Goal: Information Seeking & Learning: Learn about a topic

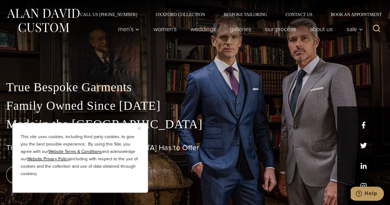
click at [139, 128] on img "Close" at bounding box center [139, 128] width 3 height 3
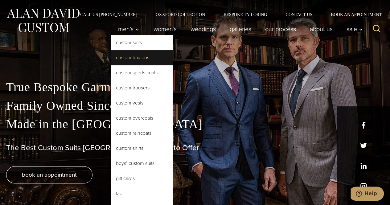
click at [132, 59] on link "Custom Tuxedos" at bounding box center [142, 57] width 62 height 15
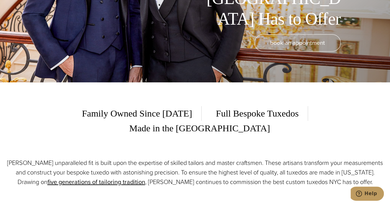
scroll to position [173, 0]
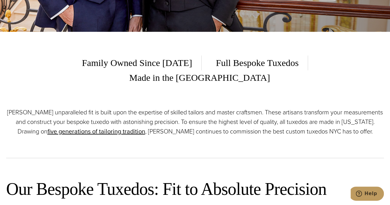
click at [181, 108] on p "Alan David’s unparalleled fit is built upon the expertise of skilled tailors an…" at bounding box center [194, 122] width 377 height 29
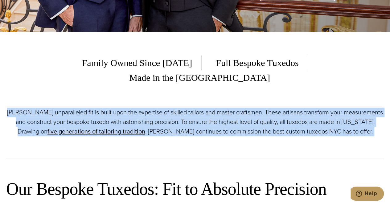
click at [181, 108] on p "Alan David’s unparalleled fit is built upon the expertise of skilled tailors an…" at bounding box center [194, 122] width 377 height 29
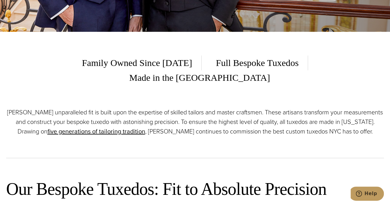
click at [181, 108] on p "Alan David’s unparalleled fit is built upon the expertise of skilled tailors an…" at bounding box center [194, 122] width 377 height 29
click at [304, 108] on p "Alan David’s unparalleled fit is built upon the expertise of skilled tailors an…" at bounding box center [194, 122] width 377 height 29
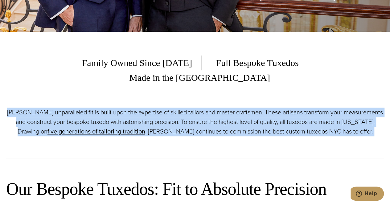
click at [304, 108] on p "Alan David’s unparalleled fit is built upon the expertise of skilled tailors an…" at bounding box center [194, 122] width 377 height 29
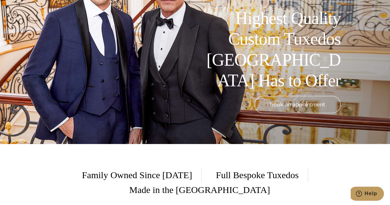
scroll to position [0, 0]
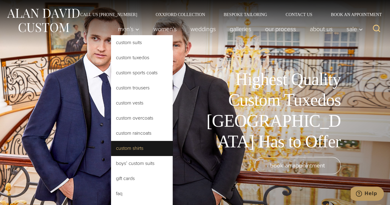
click at [125, 148] on link "Custom Shirts" at bounding box center [142, 148] width 62 height 15
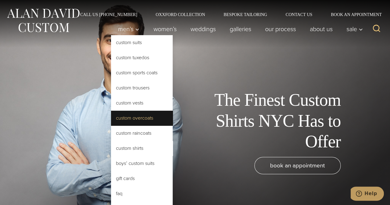
click at [130, 118] on link "Custom Overcoats" at bounding box center [142, 118] width 62 height 15
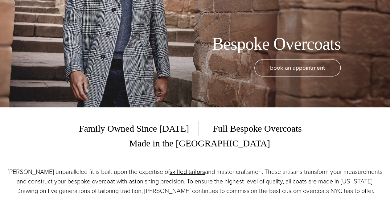
scroll to position [186, 0]
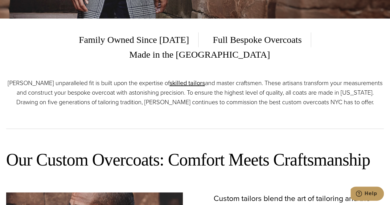
click at [254, 78] on p "Alan David’s unparalleled fit is built upon the expertise of skilled tailors an…" at bounding box center [194, 92] width 377 height 29
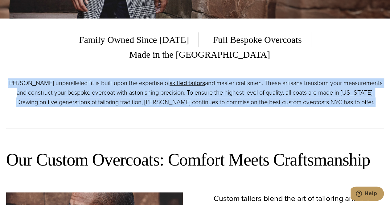
click at [254, 78] on p "Alan David’s unparalleled fit is built upon the expertise of skilled tailors an…" at bounding box center [194, 92] width 377 height 29
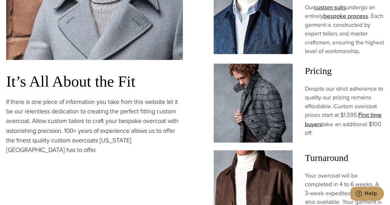
scroll to position [471, 0]
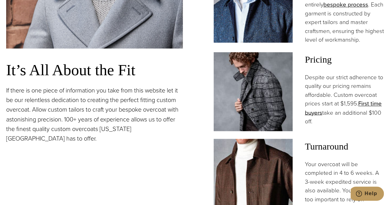
click at [323, 82] on p "Despite our strict adherence to quality our pricing remains affordable. Custom …" at bounding box center [344, 99] width 79 height 53
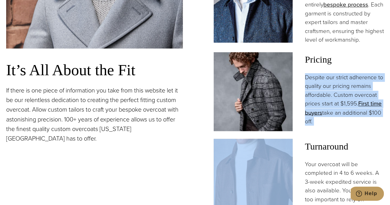
click at [323, 82] on p "Despite our strict adherence to quality our pricing remains affordable. Custom …" at bounding box center [344, 99] width 79 height 53
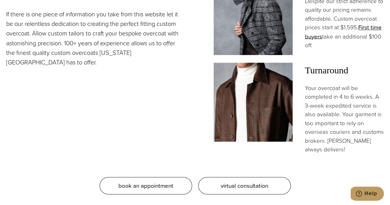
scroll to position [572, 0]
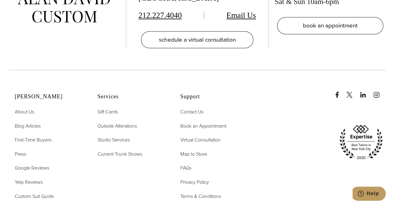
scroll to position [2881, 0]
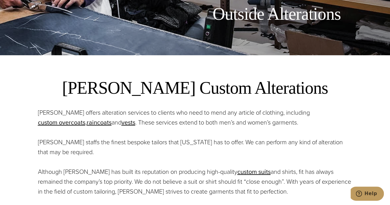
scroll to position [167, 0]
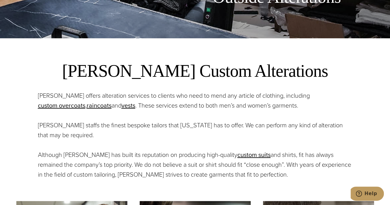
click at [172, 128] on p "Alan David staffs the finest bespoke tailors that New York has to offer. We can…" at bounding box center [195, 130] width 314 height 20
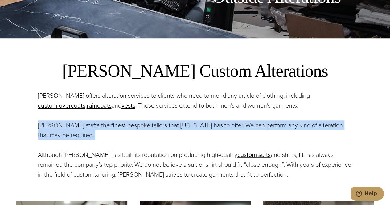
click at [172, 128] on p "Alan David staffs the finest bespoke tailors that New York has to offer. We can…" at bounding box center [195, 130] width 314 height 20
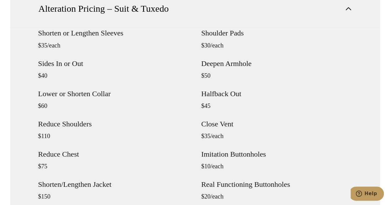
scroll to position [539, 0]
click at [82, 35] on h4 "Shorten or Lengthen Sleeves" at bounding box center [113, 32] width 151 height 7
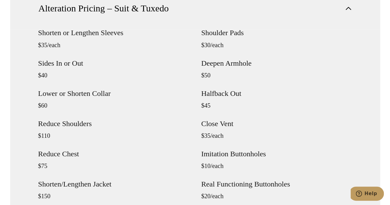
click at [87, 34] on h4 "Shorten or Lengthen Sleeves" at bounding box center [113, 32] width 151 height 7
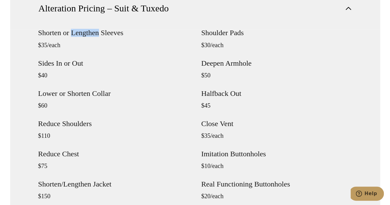
click at [87, 34] on h4 "Shorten or Lengthen Sleeves" at bounding box center [113, 32] width 151 height 7
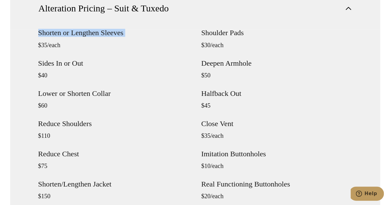
click at [87, 34] on h4 "Shorten or Lengthen Sleeves" at bounding box center [113, 32] width 151 height 7
click at [79, 94] on h4 "Lower or Shorten Collar" at bounding box center [113, 92] width 151 height 7
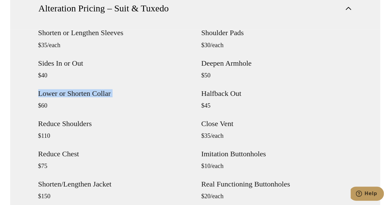
click at [79, 94] on h4 "Lower or Shorten Collar" at bounding box center [113, 92] width 151 height 7
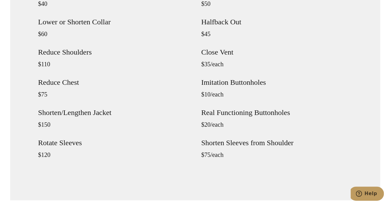
scroll to position [611, 0]
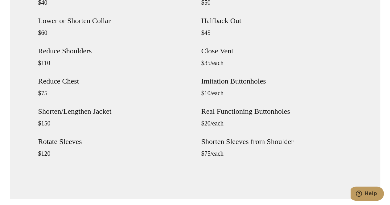
click at [79, 111] on h4 "Shorten/Lengthen Jacket" at bounding box center [113, 111] width 151 height 7
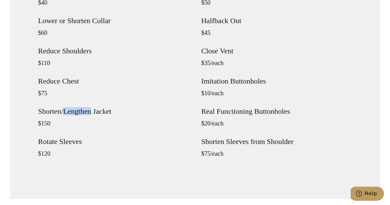
click at [79, 111] on h4 "Shorten/Lengthen Jacket" at bounding box center [113, 111] width 151 height 7
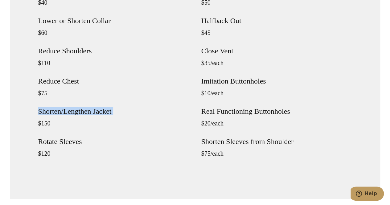
click at [79, 111] on h4 "Shorten/Lengthen Jacket" at bounding box center [113, 111] width 151 height 7
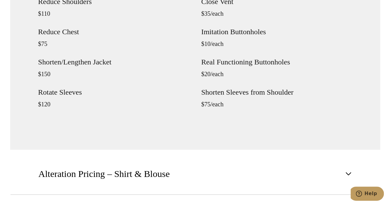
scroll to position [661, 0]
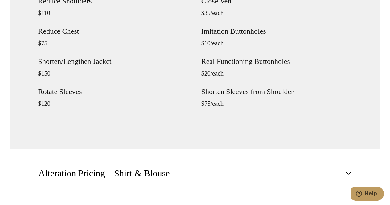
click at [230, 93] on h4 "Shorten Sleeves from Shoulder" at bounding box center [276, 91] width 151 height 7
drag, startPoint x: 230, startPoint y: 93, endPoint x: 214, endPoint y: 94, distance: 15.5
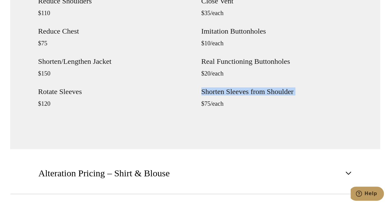
click at [214, 94] on h4 "Shorten Sleeves from Shoulder" at bounding box center [276, 91] width 151 height 7
click at [209, 91] on h4 "Shorten Sleeves from Shoulder" at bounding box center [276, 91] width 151 height 7
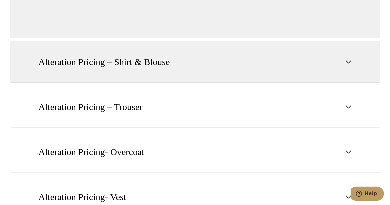
scroll to position [773, 0]
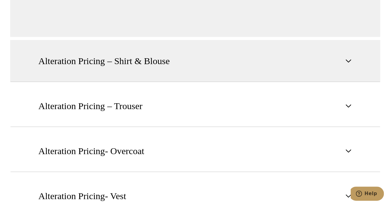
click at [351, 57] on span "button" at bounding box center [347, 60] width 7 height 7
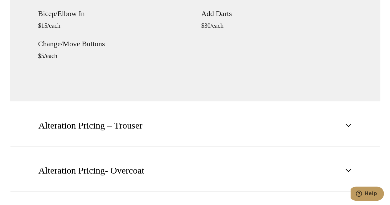
scroll to position [634, 0]
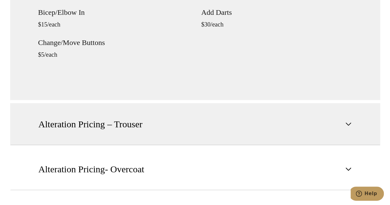
click at [347, 125] on span "button" at bounding box center [347, 123] width 7 height 7
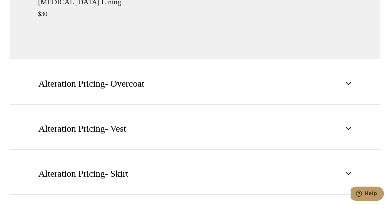
scroll to position [800, 0]
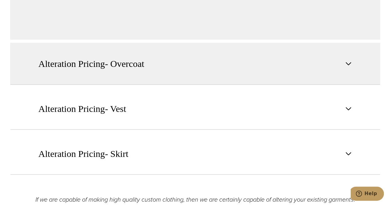
click at [348, 61] on span "button" at bounding box center [347, 63] width 7 height 7
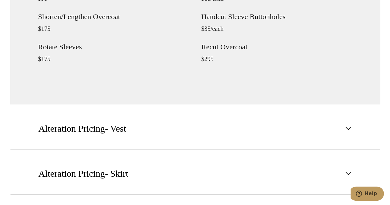
scroll to position [842, 0]
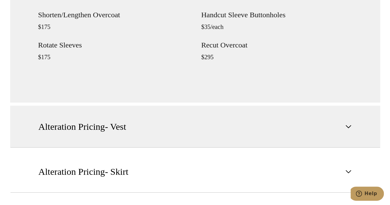
click at [347, 132] on button "Alteration Pricing- Vest" at bounding box center [195, 127] width 370 height 42
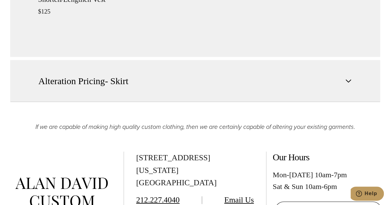
click at [349, 77] on span "button" at bounding box center [347, 80] width 7 height 7
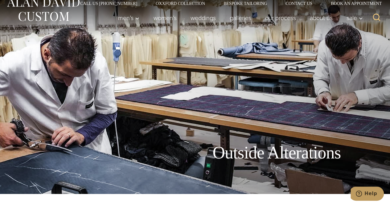
scroll to position [0, 0]
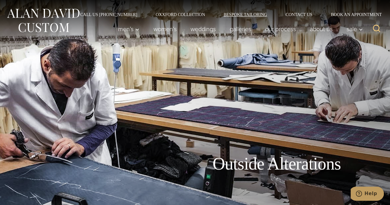
click at [243, 13] on link "Bespoke Tailoring" at bounding box center [245, 14] width 62 height 4
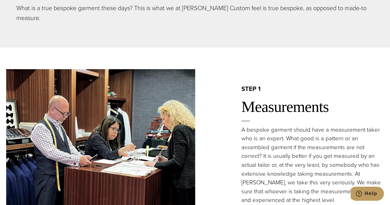
scroll to position [417, 0]
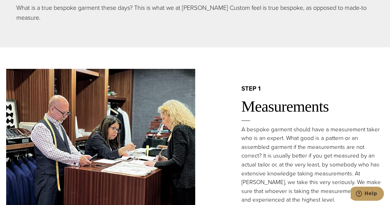
click at [180, 10] on p "What is a true bespoke garment these days? This is what we at [PERSON_NAME] Cus…" at bounding box center [194, 13] width 357 height 20
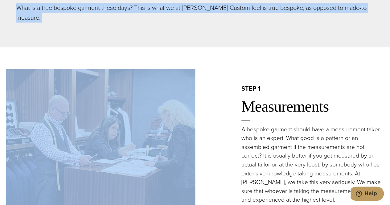
click at [180, 10] on p "What is a true bespoke garment these days? This is what we at [PERSON_NAME] Cus…" at bounding box center [194, 13] width 357 height 20
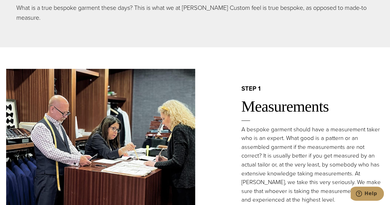
click at [180, 10] on p "What is a true bespoke garment these days? This is what we at [PERSON_NAME] Cus…" at bounding box center [194, 13] width 357 height 20
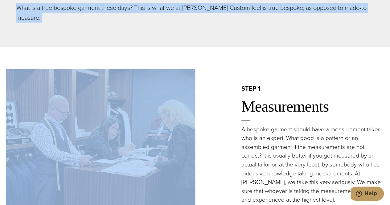
click at [180, 10] on p "What is a true bespoke garment these days? This is what we at [PERSON_NAME] Cus…" at bounding box center [194, 13] width 357 height 20
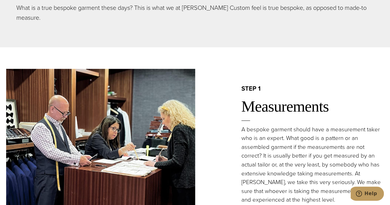
click at [180, 10] on p "What is a true bespoke garment these days? This is what we at [PERSON_NAME] Cus…" at bounding box center [194, 13] width 357 height 20
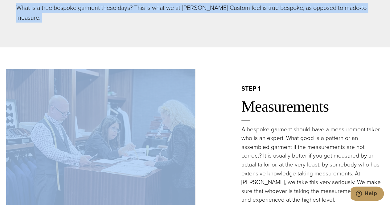
click at [180, 10] on p "What is a true bespoke garment these days? This is what we at [PERSON_NAME] Cus…" at bounding box center [194, 13] width 357 height 20
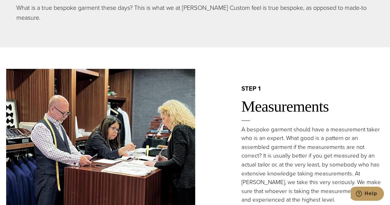
click at [193, 8] on p "What is a true bespoke garment these days? This is what we at [PERSON_NAME] Cus…" at bounding box center [194, 13] width 357 height 20
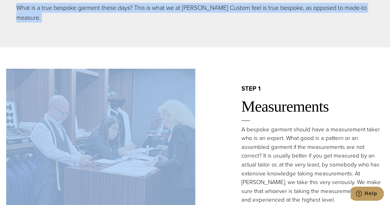
click at [193, 8] on p "What is a true bespoke garment these days? This is what we at [PERSON_NAME] Cus…" at bounding box center [194, 13] width 357 height 20
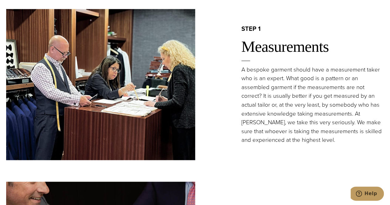
scroll to position [477, 0]
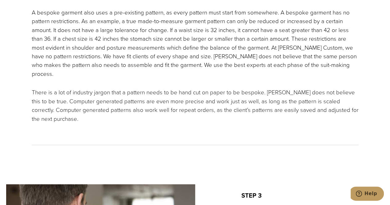
scroll to position [831, 0]
click at [171, 20] on p "A bespoke garment also uses a pre-existing pattern, as every pattern must start…" at bounding box center [195, 43] width 327 height 70
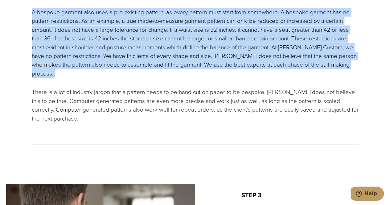
click at [171, 20] on p "A bespoke garment also uses a pre-existing pattern, as every pattern must start…" at bounding box center [195, 43] width 327 height 70
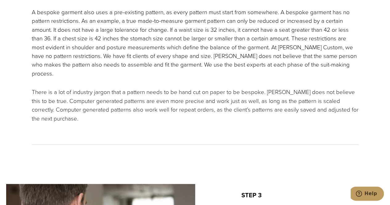
click at [171, 20] on p "A bespoke garment also uses a pre-existing pattern, as every pattern must start…" at bounding box center [195, 43] width 327 height 70
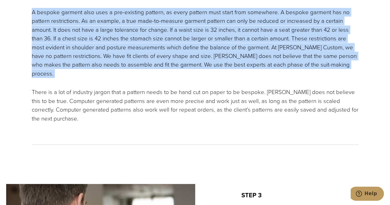
click at [171, 20] on p "A bespoke garment also uses a pre-existing pattern, as every pattern must start…" at bounding box center [195, 43] width 327 height 70
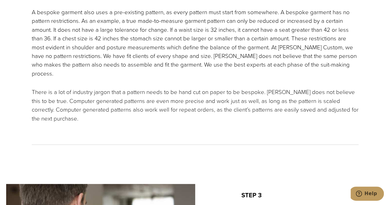
click at [164, 30] on p "A bespoke garment also uses a pre-existing pattern, as every pattern must start…" at bounding box center [195, 43] width 327 height 70
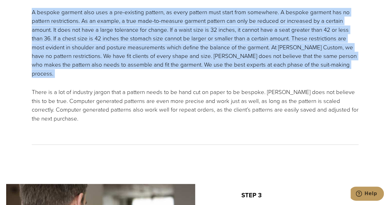
click at [164, 30] on p "A bespoke garment also uses a pre-existing pattern, as every pattern must start…" at bounding box center [195, 43] width 327 height 70
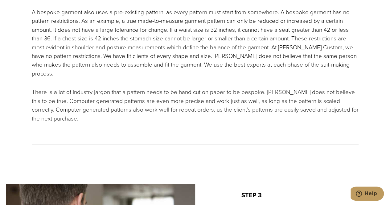
click at [164, 30] on p "A bespoke garment also uses a pre-existing pattern, as every pattern must start…" at bounding box center [195, 43] width 327 height 70
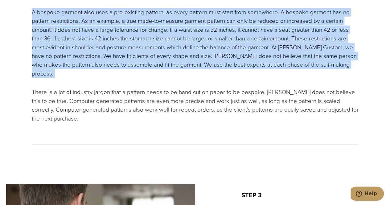
click at [164, 30] on p "A bespoke garment also uses a pre-existing pattern, as every pattern must start…" at bounding box center [195, 43] width 327 height 70
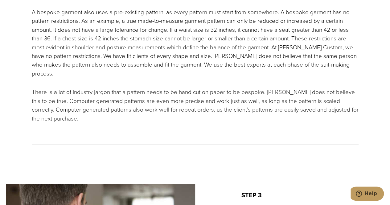
click at [164, 30] on p "A bespoke garment also uses a pre-existing pattern, as every pattern must start…" at bounding box center [195, 43] width 327 height 70
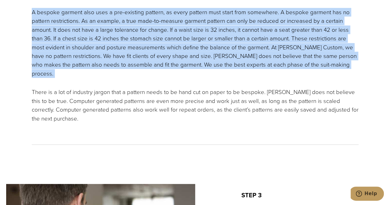
click at [164, 30] on p "A bespoke garment also uses a pre-existing pattern, as every pattern must start…" at bounding box center [195, 43] width 327 height 70
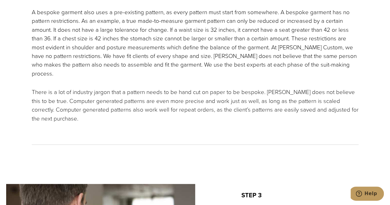
click at [169, 43] on p "A bespoke garment also uses a pre-existing pattern, as every pattern must start…" at bounding box center [195, 43] width 327 height 70
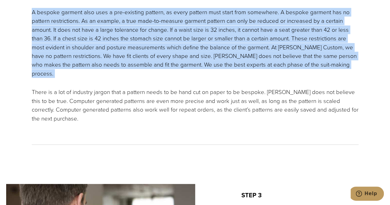
click at [169, 43] on p "A bespoke garment also uses a pre-existing pattern, as every pattern must start…" at bounding box center [195, 43] width 327 height 70
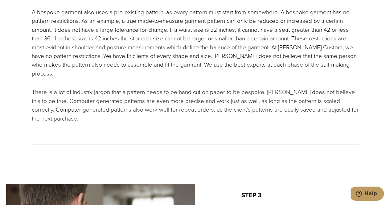
click at [159, 50] on p "A bespoke garment also uses a pre-existing pattern, as every pattern must start…" at bounding box center [195, 43] width 327 height 70
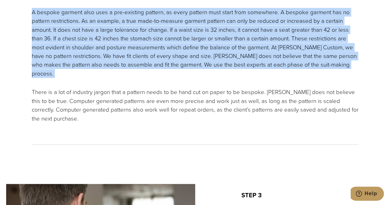
click at [159, 50] on p "A bespoke garment also uses a pre-existing pattern, as every pattern must start…" at bounding box center [195, 43] width 327 height 70
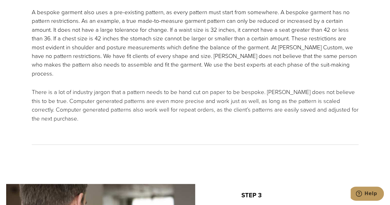
click at [158, 60] on p "A bespoke garment also uses a pre-existing pattern, as every pattern must start…" at bounding box center [195, 43] width 327 height 70
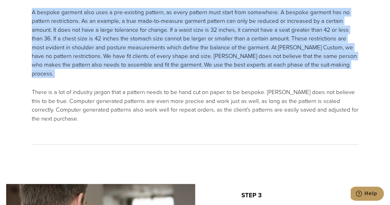
click at [158, 60] on p "A bespoke garment also uses a pre-existing pattern, as every pattern must start…" at bounding box center [195, 43] width 327 height 70
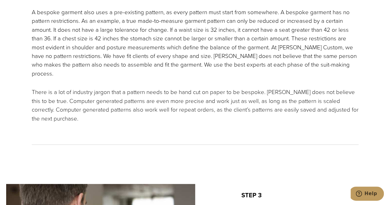
click at [162, 57] on p "A bespoke garment also uses a pre-existing pattern, as every pattern must start…" at bounding box center [195, 43] width 327 height 70
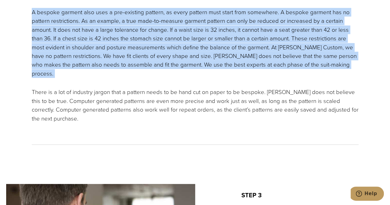
click at [162, 57] on p "A bespoke garment also uses a pre-existing pattern, as every pattern must start…" at bounding box center [195, 43] width 327 height 70
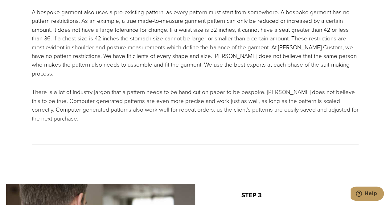
click at [162, 57] on p "A bespoke garment also uses a pre-existing pattern, as every pattern must start…" at bounding box center [195, 43] width 327 height 70
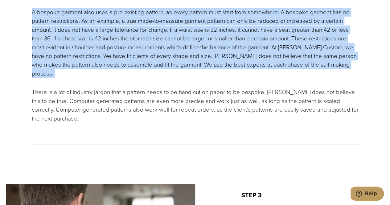
click at [162, 57] on p "A bespoke garment also uses a pre-existing pattern, as every pattern must start…" at bounding box center [195, 43] width 327 height 70
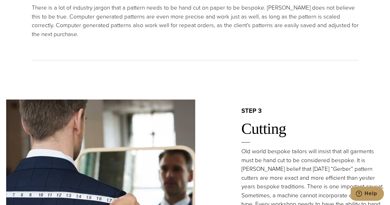
scroll to position [915, 0]
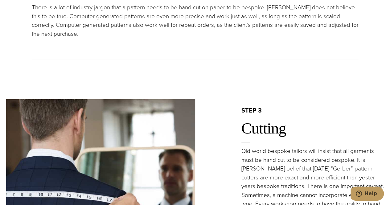
click at [183, 19] on p "There is a lot of industry jargon that a pattern needs to be hand cut on paper …" at bounding box center [195, 20] width 327 height 35
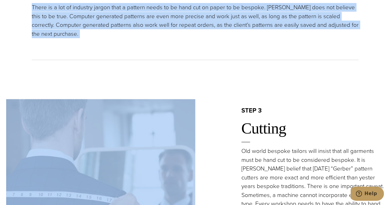
click at [183, 19] on p "There is a lot of industry jargon that a pattern needs to be hand cut on paper …" at bounding box center [195, 20] width 327 height 35
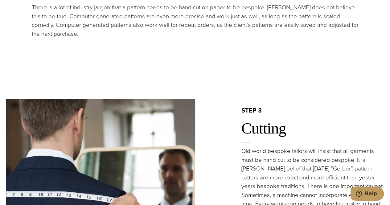
click at [183, 19] on p "There is a lot of industry jargon that a pattern needs to be hand cut on paper …" at bounding box center [195, 20] width 327 height 35
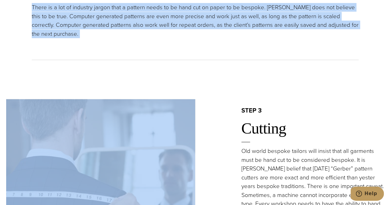
click at [183, 19] on p "There is a lot of industry jargon that a pattern needs to be hand cut on paper …" at bounding box center [195, 20] width 327 height 35
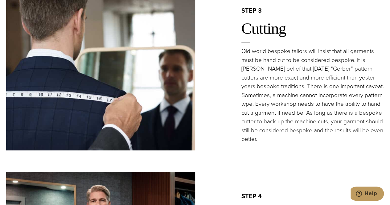
scroll to position [1015, 0]
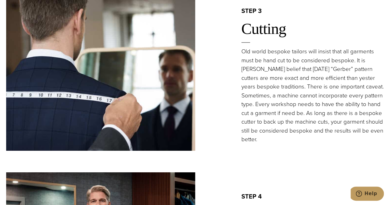
click at [310, 61] on p "Old world bespoke tailors will insist that all garments must be hand cut to be …" at bounding box center [312, 95] width 143 height 96
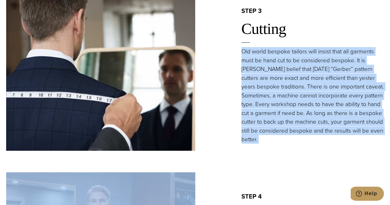
click at [310, 61] on p "Old world bespoke tailors will insist that all garments must be hand cut to be …" at bounding box center [312, 95] width 143 height 96
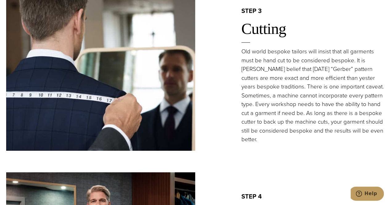
click at [323, 69] on p "Old world bespoke tailors will insist that all garments must be hand cut to be …" at bounding box center [312, 95] width 143 height 96
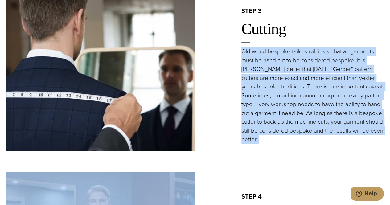
click at [323, 69] on p "Old world bespoke tailors will insist that all garments must be hand cut to be …" at bounding box center [312, 95] width 143 height 96
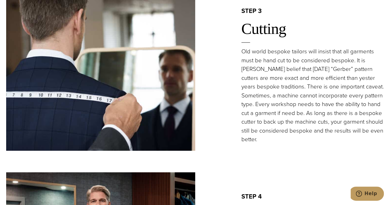
click at [318, 70] on p "Old world bespoke tailors will insist that all garments must be hand cut to be …" at bounding box center [312, 95] width 143 height 96
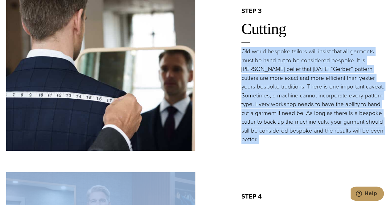
click at [318, 70] on p "Old world bespoke tailors will insist that all garments must be hand cut to be …" at bounding box center [312, 95] width 143 height 96
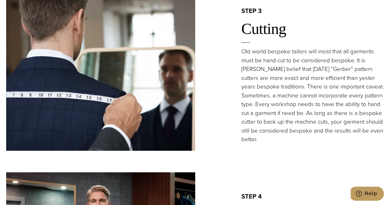
click at [318, 70] on p "Old world bespoke tailors will insist that all garments must be hand cut to be …" at bounding box center [312, 95] width 143 height 96
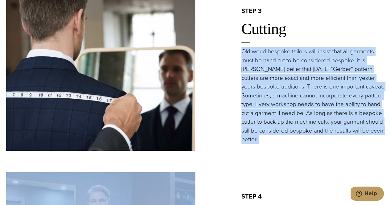
click at [318, 70] on p "Old world bespoke tailors will insist that all garments must be hand cut to be …" at bounding box center [312, 95] width 143 height 96
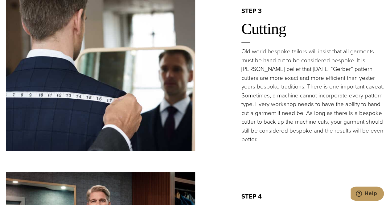
click at [318, 70] on p "Old world bespoke tailors will insist that all garments must be hand cut to be …" at bounding box center [312, 95] width 143 height 96
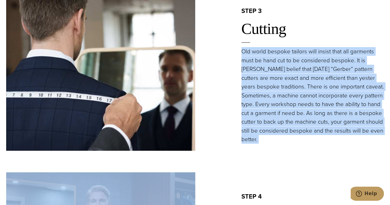
click at [318, 70] on p "Old world bespoke tailors will insist that all garments must be hand cut to be …" at bounding box center [312, 95] width 143 height 96
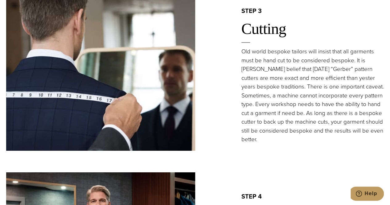
click at [318, 70] on p "Old world bespoke tailors will insist that all garments must be hand cut to be …" at bounding box center [312, 95] width 143 height 96
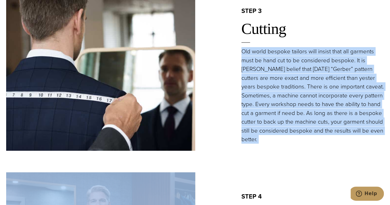
click at [318, 70] on p "Old world bespoke tailors will insist that all garments must be hand cut to be …" at bounding box center [312, 95] width 143 height 96
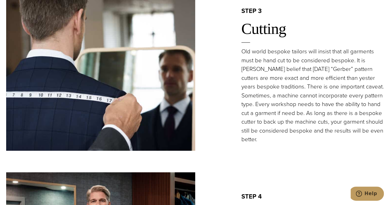
click at [318, 70] on p "Old world bespoke tailors will insist that all garments must be hand cut to be …" at bounding box center [312, 95] width 143 height 96
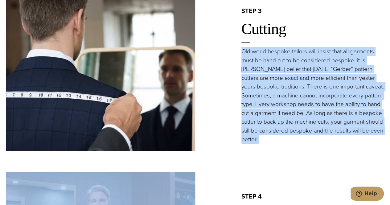
click at [318, 70] on p "Old world bespoke tailors will insist that all garments must be hand cut to be …" at bounding box center [312, 95] width 143 height 96
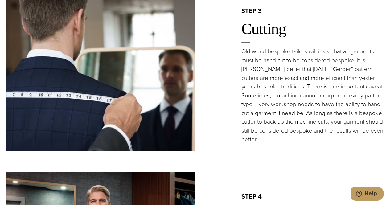
click at [318, 70] on p "Old world bespoke tailors will insist that all garments must be hand cut to be …" at bounding box center [312, 95] width 143 height 96
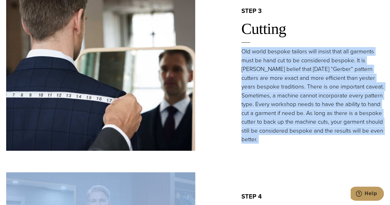
click at [318, 70] on p "Old world bespoke tailors will insist that all garments must be hand cut to be …" at bounding box center [312, 95] width 143 height 96
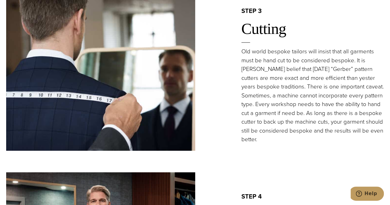
click at [318, 70] on p "Old world bespoke tailors will insist that all garments must be hand cut to be …" at bounding box center [312, 95] width 143 height 96
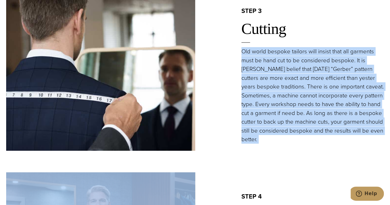
click at [318, 70] on p "Old world bespoke tailors will insist that all garments must be hand cut to be …" at bounding box center [312, 95] width 143 height 96
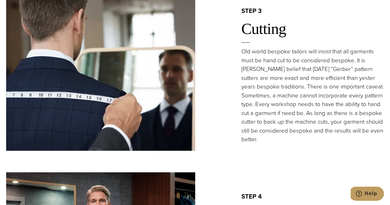
click at [318, 70] on p "Old world bespoke tailors will insist that all garments must be hand cut to be …" at bounding box center [312, 95] width 143 height 96
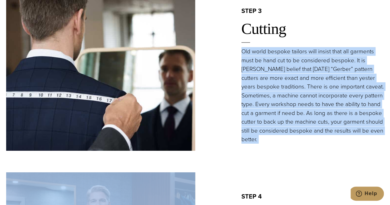
click at [318, 70] on p "Old world bespoke tailors will insist that all garments must be hand cut to be …" at bounding box center [312, 95] width 143 height 96
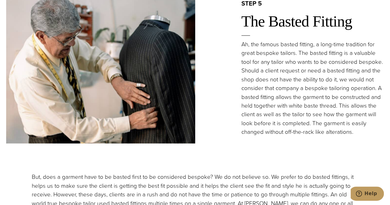
scroll to position [1516, 0]
click at [302, 45] on p "Ah, the famous basted fitting, a long-time tradition for great bespoke tailors.…" at bounding box center [312, 88] width 143 height 96
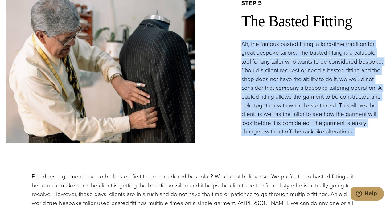
click at [302, 45] on p "Ah, the famous basted fitting, a long-time tradition for great bespoke tailors.…" at bounding box center [312, 88] width 143 height 96
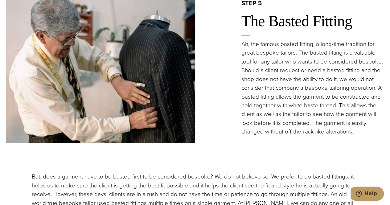
click at [302, 45] on p "Ah, the famous basted fitting, a long-time tradition for great bespoke tailors.…" at bounding box center [312, 88] width 143 height 96
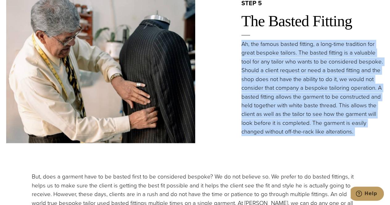
click at [302, 45] on p "Ah, the famous basted fitting, a long-time tradition for great bespoke tailors.…" at bounding box center [312, 88] width 143 height 96
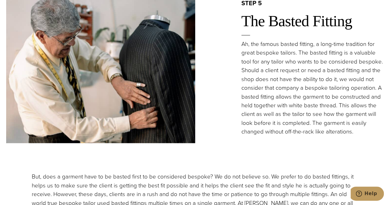
click at [317, 52] on p "Ah, the famous basted fitting, a long-time tradition for great bespoke tailors.…" at bounding box center [312, 88] width 143 height 96
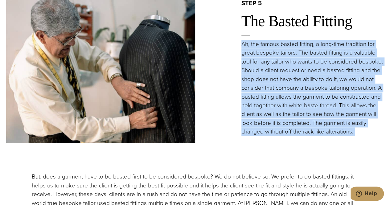
click at [317, 52] on p "Ah, the famous basted fitting, a long-time tradition for great bespoke tailors.…" at bounding box center [312, 88] width 143 height 96
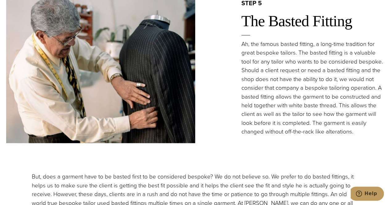
click at [306, 65] on p "Ah, the famous basted fitting, a long-time tradition for great bespoke tailors.…" at bounding box center [312, 88] width 143 height 96
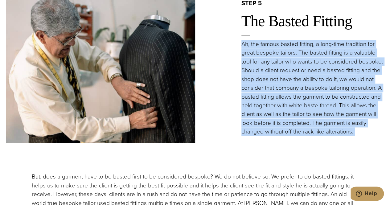
click at [306, 65] on p "Ah, the famous basted fitting, a long-time tradition for great bespoke tailors.…" at bounding box center [312, 88] width 143 height 96
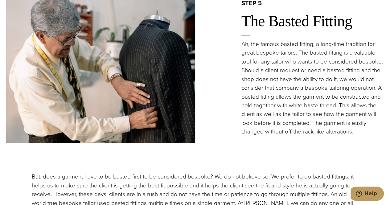
click at [303, 70] on p "Ah, the famous basted fitting, a long-time tradition for great bespoke tailors.…" at bounding box center [312, 88] width 143 height 96
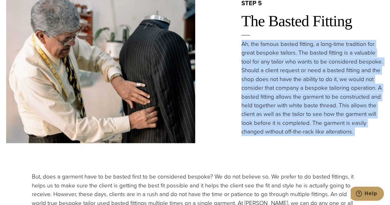
click at [303, 70] on p "Ah, the famous basted fitting, a long-time tradition for great bespoke tailors.…" at bounding box center [312, 88] width 143 height 96
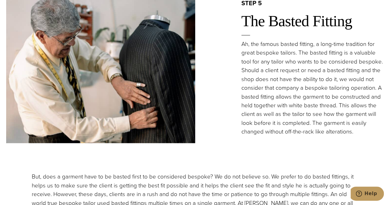
click at [302, 81] on p "Ah, the famous basted fitting, a long-time tradition for great bespoke tailors.…" at bounding box center [312, 88] width 143 height 96
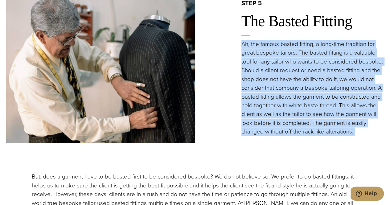
click at [302, 81] on p "Ah, the famous basted fitting, a long-time tradition for great bespoke tailors.…" at bounding box center [312, 88] width 143 height 96
click at [305, 90] on p "Ah, the famous basted fitting, a long-time tradition for great bespoke tailors.…" at bounding box center [312, 88] width 143 height 96
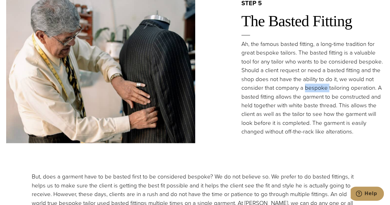
click at [305, 90] on p "Ah, the famous basted fitting, a long-time tradition for great bespoke tailors.…" at bounding box center [312, 88] width 143 height 96
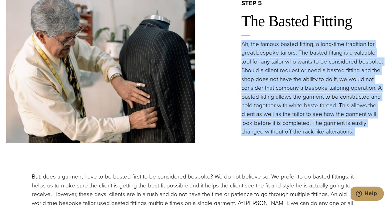
click at [305, 90] on p "Ah, the famous basted fitting, a long-time tradition for great bespoke tailors.…" at bounding box center [312, 88] width 143 height 96
click at [307, 100] on p "Ah, the famous basted fitting, a long-time tradition for great bespoke tailors.…" at bounding box center [312, 88] width 143 height 96
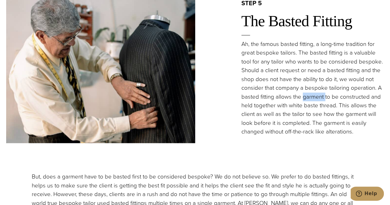
click at [307, 100] on p "Ah, the famous basted fitting, a long-time tradition for great bespoke tailors.…" at bounding box center [312, 88] width 143 height 96
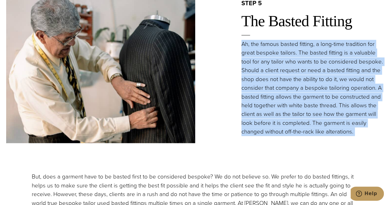
click at [307, 100] on p "Ah, the famous basted fitting, a long-time tradition for great bespoke tailors.…" at bounding box center [312, 88] width 143 height 96
click at [311, 111] on p "Ah, the famous basted fitting, a long-time tradition for great bespoke tailors.…" at bounding box center [312, 88] width 143 height 96
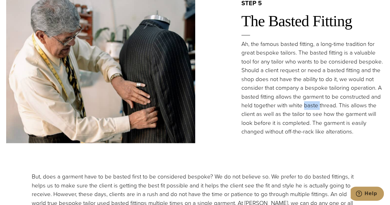
click at [311, 111] on p "Ah, the famous basted fitting, a long-time tradition for great bespoke tailors.…" at bounding box center [312, 88] width 143 height 96
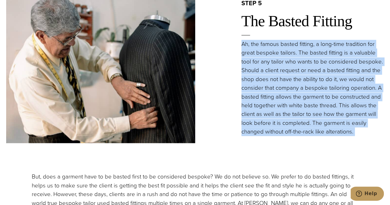
click at [311, 111] on p "Ah, the famous basted fitting, a long-time tradition for great bespoke tailors.…" at bounding box center [312, 88] width 143 height 96
click at [301, 116] on p "Ah, the famous basted fitting, a long-time tradition for great bespoke tailors.…" at bounding box center [312, 88] width 143 height 96
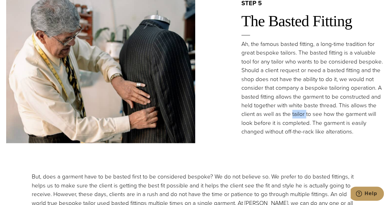
click at [301, 116] on p "Ah, the famous basted fitting, a long-time tradition for great bespoke tailors.…" at bounding box center [312, 88] width 143 height 96
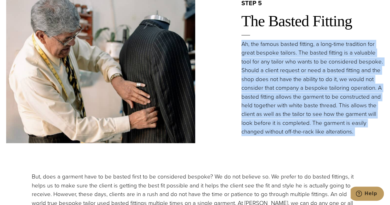
click at [301, 116] on p "Ah, the famous basted fitting, a long-time tradition for great bespoke tailors.…" at bounding box center [312, 88] width 143 height 96
click at [300, 127] on p "Ah, the famous basted fitting, a long-time tradition for great bespoke tailors.…" at bounding box center [312, 88] width 143 height 96
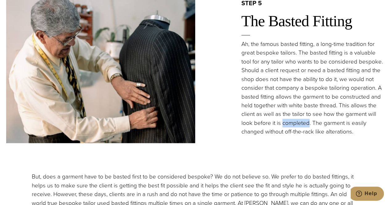
click at [300, 127] on p "Ah, the famous basted fitting, a long-time tradition for great bespoke tailors.…" at bounding box center [312, 88] width 143 height 96
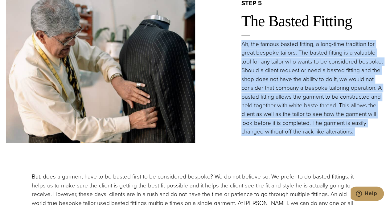
click at [300, 127] on p "Ah, the famous basted fitting, a long-time tradition for great bespoke tailors.…" at bounding box center [312, 88] width 143 height 96
click at [299, 135] on p "Ah, the famous basted fitting, a long-time tradition for great bespoke tailors.…" at bounding box center [312, 88] width 143 height 96
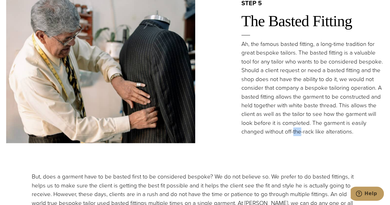
click at [299, 135] on p "Ah, the famous basted fitting, a long-time tradition for great bespoke tailors.…" at bounding box center [312, 88] width 143 height 96
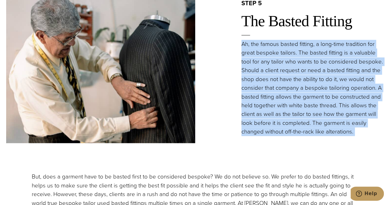
click at [299, 135] on p "Ah, the famous basted fitting, a long-time tradition for great bespoke tailors.…" at bounding box center [312, 88] width 143 height 96
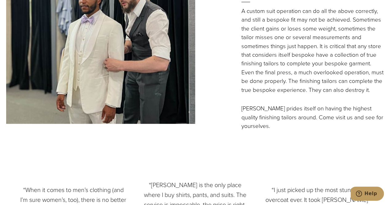
scroll to position [1864, 0]
click at [287, 34] on p "A custom suit operation can do all the above correctly, and still a bespoke fit…" at bounding box center [312, 50] width 143 height 88
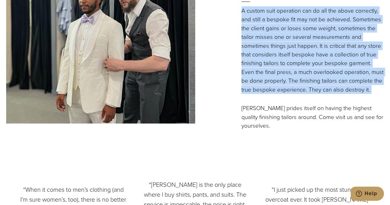
click at [287, 34] on p "A custom suit operation can do all the above correctly, and still a bespoke fit…" at bounding box center [312, 50] width 143 height 88
click at [294, 40] on p "A custom suit operation can do all the above correctly, and still a bespoke fit…" at bounding box center [312, 50] width 143 height 88
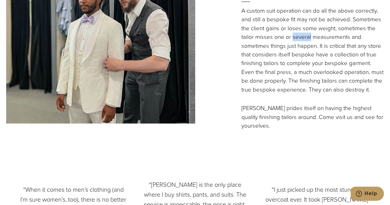
click at [294, 40] on p "A custom suit operation can do all the above correctly, and still a bespoke fit…" at bounding box center [312, 50] width 143 height 88
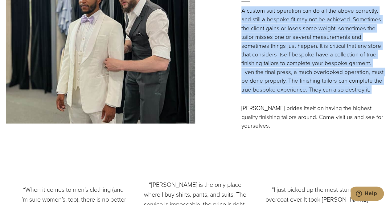
click at [294, 40] on p "A custom suit operation can do all the above correctly, and still a bespoke fit…" at bounding box center [312, 50] width 143 height 88
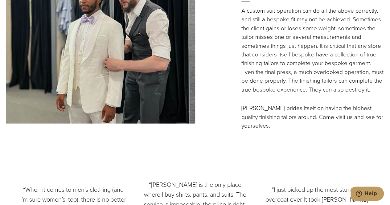
click at [299, 45] on p "A custom suit operation can do all the above correctly, and still a bespoke fit…" at bounding box center [312, 50] width 143 height 88
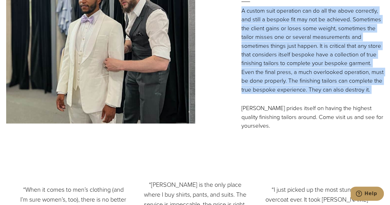
click at [299, 45] on p "A custom suit operation can do all the above correctly, and still a bespoke fit…" at bounding box center [312, 50] width 143 height 88
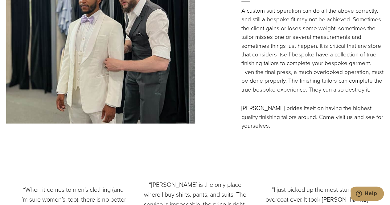
click at [302, 80] on p "A custom suit operation can do all the above correctly, and still a bespoke fit…" at bounding box center [312, 50] width 143 height 88
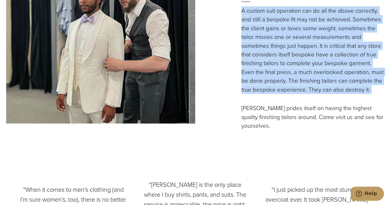
click at [302, 80] on p "A custom suit operation can do all the above correctly, and still a bespoke fit…" at bounding box center [312, 50] width 143 height 88
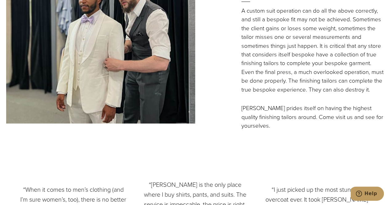
click at [303, 86] on p "A custom suit operation can do all the above correctly, and still a bespoke fit…" at bounding box center [312, 50] width 143 height 88
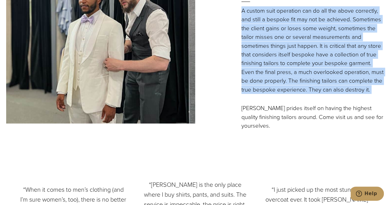
click at [303, 86] on p "A custom suit operation can do all the above correctly, and still a bespoke fit…" at bounding box center [312, 50] width 143 height 88
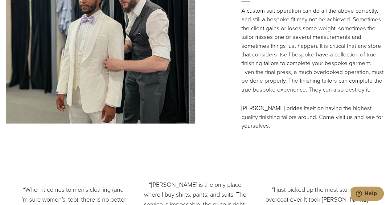
click at [303, 93] on p "A custom suit operation can do all the above correctly, and still a bespoke fit…" at bounding box center [312, 50] width 143 height 88
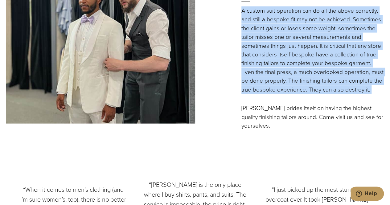
click at [303, 93] on p "A custom suit operation can do all the above correctly, and still a bespoke fit…" at bounding box center [312, 50] width 143 height 88
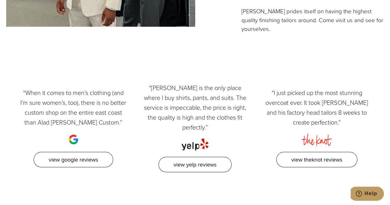
scroll to position [1961, 0]
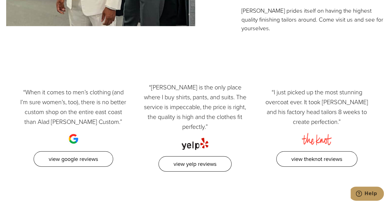
click at [200, 100] on p "“[PERSON_NAME] is the only place where I buy shirts, pants, and suits. The serv…" at bounding box center [195, 106] width 108 height 49
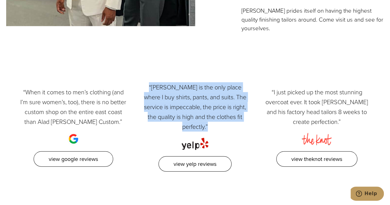
click at [200, 100] on p "“[PERSON_NAME] is the only place where I buy shirts, pants, and suits. The serv…" at bounding box center [195, 106] width 108 height 49
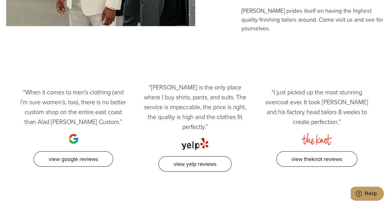
click at [200, 100] on p "“[PERSON_NAME] is the only place where I buy shirts, pants, and suits. The serv…" at bounding box center [195, 106] width 108 height 49
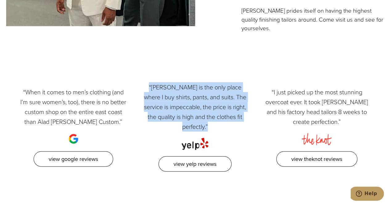
click at [200, 100] on p "“[PERSON_NAME] is the only place where I buy shirts, pants, and suits. The serv…" at bounding box center [195, 106] width 108 height 49
click at [200, 100] on p "“Alan David is the only place where I buy shirts, pants, and suits. The service…" at bounding box center [195, 106] width 108 height 49
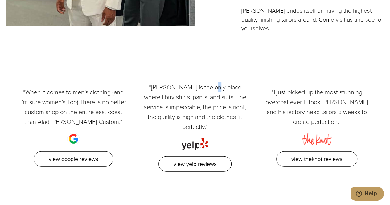
click at [200, 100] on p "“Alan David is the only place where I buy shirts, pants, and suits. The service…" at bounding box center [195, 106] width 108 height 49
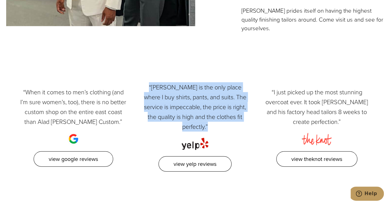
click at [200, 100] on p "“Alan David is the only place where I buy shirts, pants, and suits. The service…" at bounding box center [195, 106] width 108 height 49
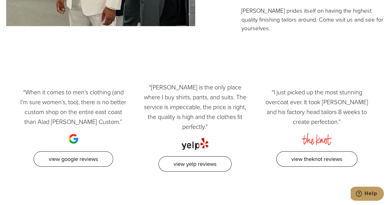
click at [97, 101] on p "“When it comes to men’s clothing (and I’m sure women’s, too), there is no bette…" at bounding box center [73, 106] width 108 height 39
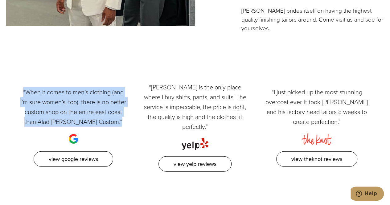
click at [97, 101] on p "“When it comes to men’s clothing (and I’m sure women’s, too), there is no bette…" at bounding box center [73, 106] width 108 height 39
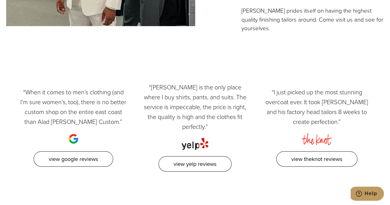
click at [97, 101] on p "“When it comes to men’s clothing (and I’m sure women’s, too), there is no bette…" at bounding box center [73, 106] width 108 height 39
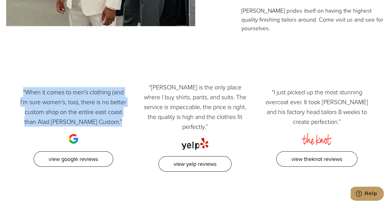
click at [97, 101] on p "“When it comes to men’s clothing (and I’m sure women’s, too), there is no bette…" at bounding box center [73, 106] width 108 height 39
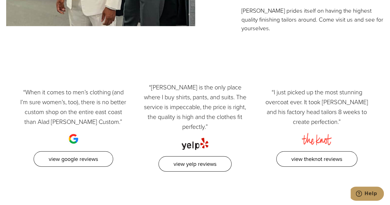
click at [71, 113] on p "“When it comes to men’s clothing (and I’m sure women’s, too), there is no bette…" at bounding box center [73, 106] width 108 height 39
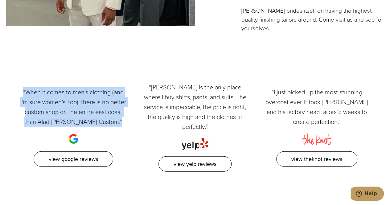
click at [71, 113] on p "“When it comes to men’s clothing (and I’m sure women’s, too), there is no bette…" at bounding box center [73, 106] width 108 height 39
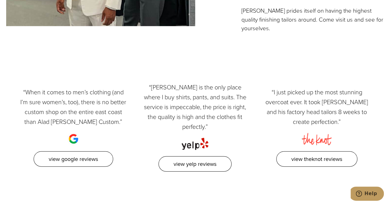
click at [188, 113] on p "“Alan David is the only place where I buy shirts, pants, and suits. The service…" at bounding box center [195, 106] width 108 height 49
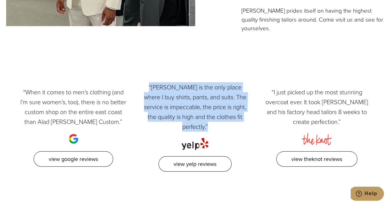
click at [188, 113] on p "“Alan David is the only place where I buy shirts, pants, and suits. The service…" at bounding box center [195, 106] width 108 height 49
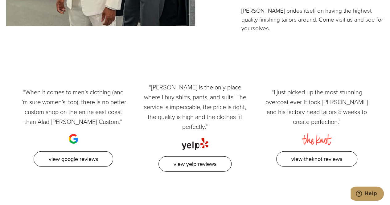
click at [188, 113] on p "“Alan David is the only place where I buy shirts, pants, and suits. The service…" at bounding box center [195, 106] width 108 height 49
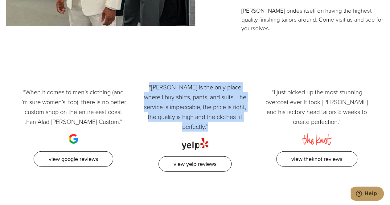
click at [188, 113] on p "“Alan David is the only place where I buy shirts, pants, and suits. The service…" at bounding box center [195, 106] width 108 height 49
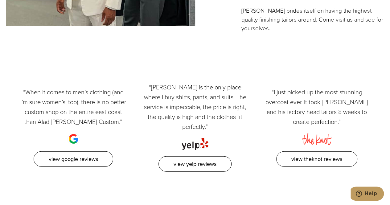
click at [326, 104] on p "“I just picked up the most stunning overcoat ever. It took Alan and his factory…" at bounding box center [317, 106] width 108 height 39
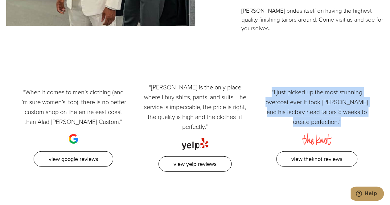
click at [326, 104] on p "“I just picked up the most stunning overcoat ever. It took Alan and his factory…" at bounding box center [317, 106] width 108 height 39
click at [319, 109] on p "“I just picked up the most stunning overcoat ever. It took Alan and his factory…" at bounding box center [317, 106] width 108 height 39
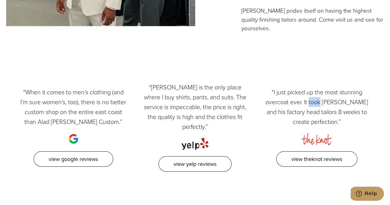
click at [319, 109] on p "“I just picked up the most stunning overcoat ever. It took Alan and his factory…" at bounding box center [317, 106] width 108 height 39
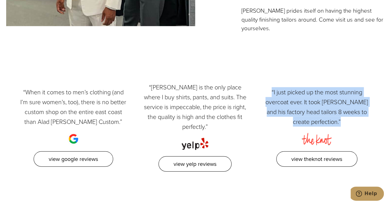
click at [319, 109] on p "“I just picked up the most stunning overcoat ever. It took Alan and his factory…" at bounding box center [317, 106] width 108 height 39
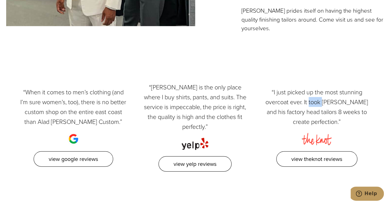
click at [319, 109] on p "“I just picked up the most stunning overcoat ever. It took Alan and his factory…" at bounding box center [317, 106] width 108 height 39
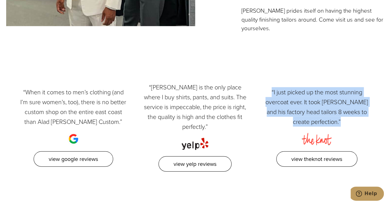
click at [319, 109] on p "“I just picked up the most stunning overcoat ever. It took Alan and his factory…" at bounding box center [317, 106] width 108 height 39
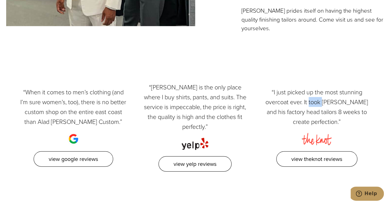
click at [319, 109] on p "“I just picked up the most stunning overcoat ever. It took Alan and his factory…" at bounding box center [317, 106] width 108 height 39
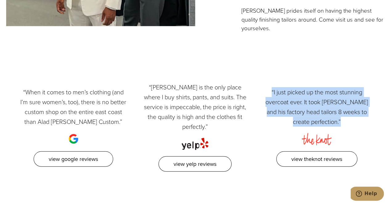
click at [319, 109] on p "“I just picked up the most stunning overcoat ever. It took Alan and his factory…" at bounding box center [317, 106] width 108 height 39
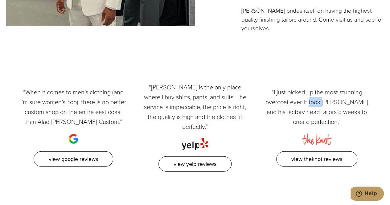
click at [319, 109] on p "“I just picked up the most stunning overcoat ever. It took Alan and his factory…" at bounding box center [317, 106] width 108 height 39
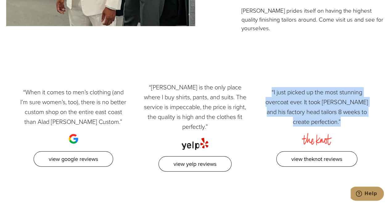
click at [319, 109] on p "“I just picked up the most stunning overcoat ever. It took Alan and his factory…" at bounding box center [317, 106] width 108 height 39
click at [315, 111] on p "“I just picked up the most stunning overcoat ever. It took Alan and his factory…" at bounding box center [317, 106] width 108 height 39
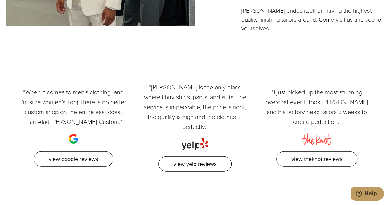
click at [315, 111] on p "“I just picked up the most stunning overcoat ever. It took Alan and his factory…" at bounding box center [317, 106] width 108 height 39
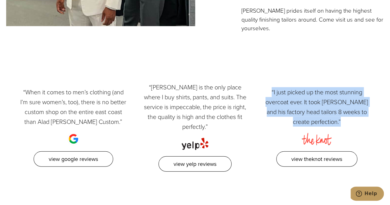
click at [315, 111] on p "“I just picked up the most stunning overcoat ever. It took Alan and his factory…" at bounding box center [317, 106] width 108 height 39
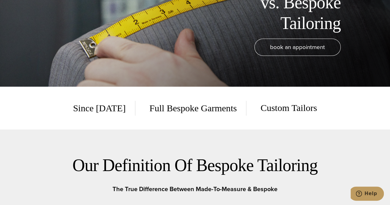
scroll to position [0, 0]
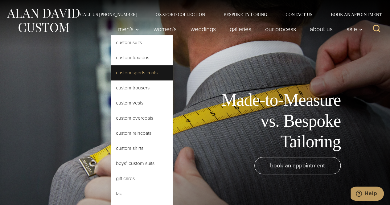
click at [136, 70] on link "Custom Sports Coats" at bounding box center [142, 72] width 62 height 15
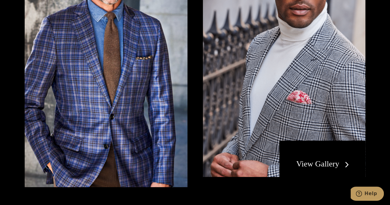
scroll to position [1151, 0]
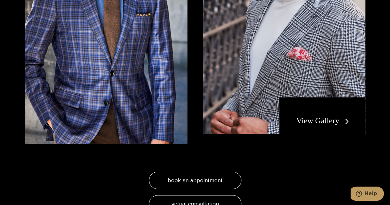
click at [307, 116] on link "View Gallery" at bounding box center [323, 120] width 55 height 9
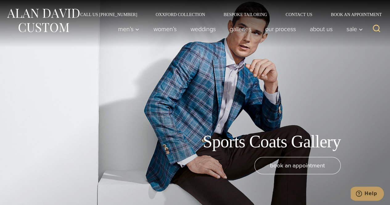
click at [219, 145] on h1 "Sports Coats Gallery" at bounding box center [272, 141] width 138 height 21
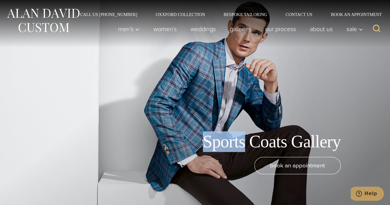
click at [219, 145] on h1 "Sports Coats Gallery" at bounding box center [272, 141] width 138 height 21
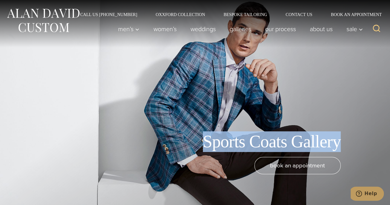
click at [219, 145] on h1 "Sports Coats Gallery" at bounding box center [272, 141] width 138 height 21
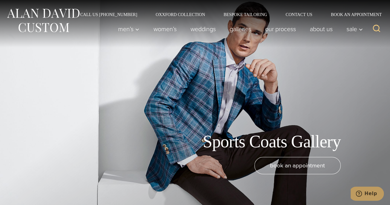
click at [219, 145] on h1 "Sports Coats Gallery" at bounding box center [272, 141] width 138 height 21
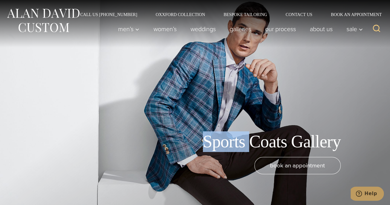
click at [219, 145] on h1 "Sports Coats Gallery" at bounding box center [272, 141] width 138 height 21
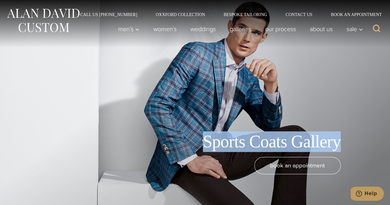
click at [219, 145] on h1 "Sports Coats Gallery" at bounding box center [272, 141] width 138 height 21
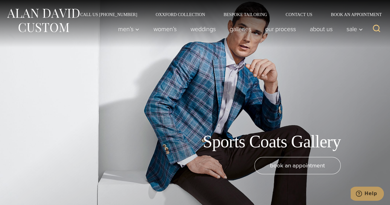
click at [219, 145] on h1 "Sports Coats Gallery" at bounding box center [272, 141] width 138 height 21
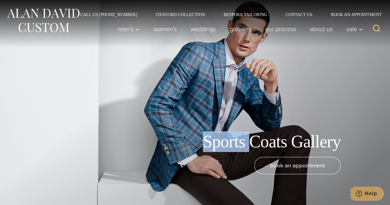
click at [219, 145] on h1 "Sports Coats Gallery" at bounding box center [272, 141] width 138 height 21
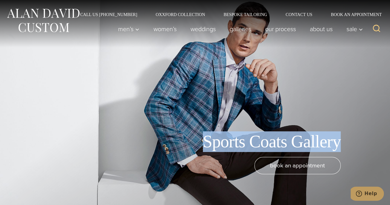
click at [219, 145] on h1 "Sports Coats Gallery" at bounding box center [272, 141] width 138 height 21
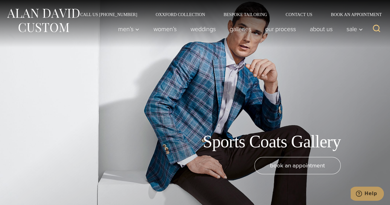
click at [219, 145] on h1 "Sports Coats Gallery" at bounding box center [272, 141] width 138 height 21
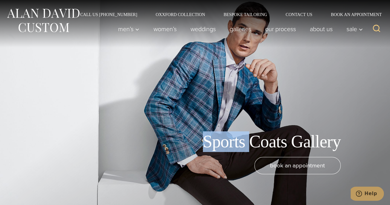
click at [219, 145] on h1 "Sports Coats Gallery" at bounding box center [272, 141] width 138 height 21
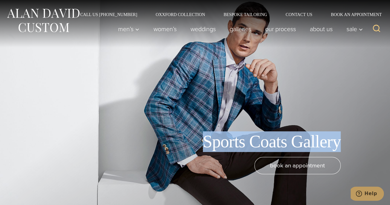
click at [219, 145] on h1 "Sports Coats Gallery" at bounding box center [272, 141] width 138 height 21
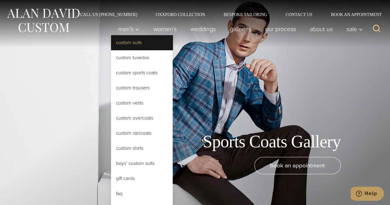
click at [126, 47] on link "Custom Suits" at bounding box center [142, 42] width 62 height 15
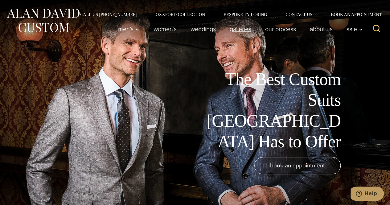
click at [238, 28] on link "Galleries" at bounding box center [239, 29] width 35 height 12
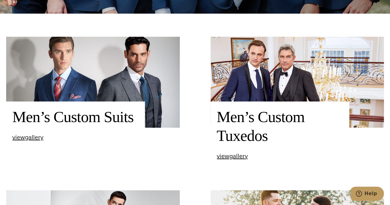
scroll to position [208, 0]
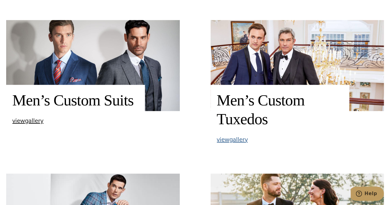
click at [237, 140] on span "view Men’s Custom Tuxedos gallery" at bounding box center [232, 139] width 31 height 9
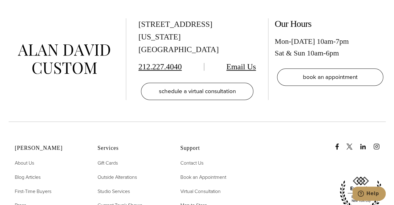
scroll to position [2691, 0]
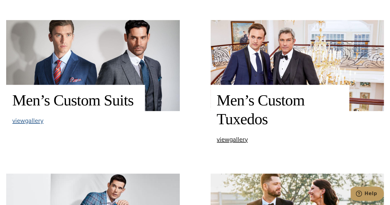
click at [39, 122] on span "view Men’s Custom Suits gallery" at bounding box center [27, 120] width 31 height 9
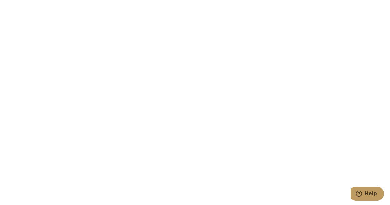
scroll to position [852, 0]
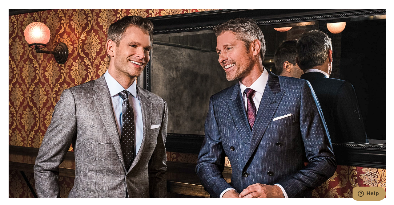
scroll to position [512, 0]
